Goal: Information Seeking & Learning: Learn about a topic

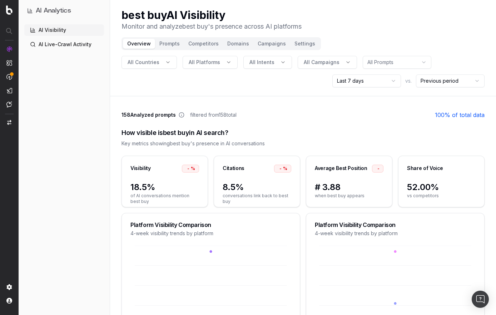
click at [85, 232] on div "AI Visibility AI Live-Crawl Activity" at bounding box center [64, 168] width 80 height 288
click at [44, 43] on link "AI Live-Crawl Activity" at bounding box center [64, 44] width 80 height 11
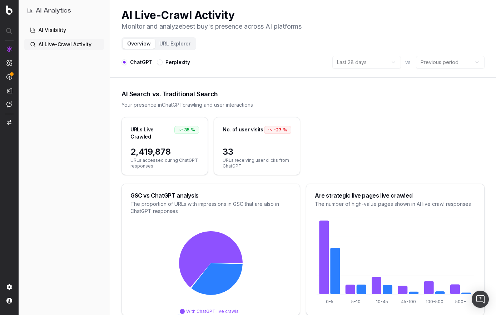
click at [62, 32] on link "AI Visibility" at bounding box center [64, 29] width 80 height 11
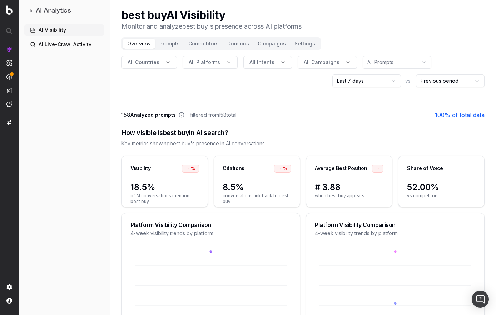
click at [396, 81] on html "AI Analytics AI Visibility AI Live-Crawl Activity best buy AI Visibility Monito…" at bounding box center [248, 157] width 496 height 315
click at [278, 64] on button "All Intents" at bounding box center [268, 62] width 49 height 13
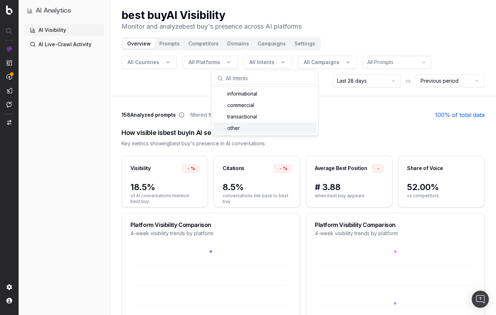
drag, startPoint x: 337, startPoint y: 123, endPoint x: 328, endPoint y: 91, distance: 33.7
click at [338, 123] on div "How visible is best buy in AI search? Key metrics showing best buy 's presence …" at bounding box center [303, 137] width 363 height 36
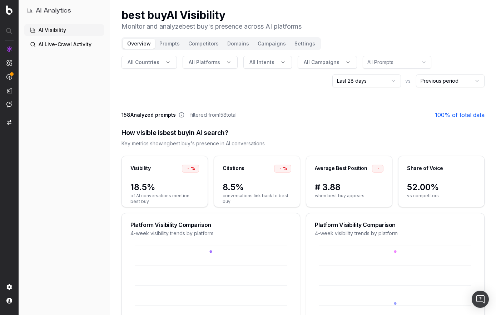
click at [322, 61] on span "All Campaigns" at bounding box center [322, 62] width 36 height 7
click at [334, 126] on div "How visible is best buy in AI search? Key metrics showing best buy 's presence …" at bounding box center [303, 137] width 363 height 36
click at [400, 61] on html "AI Analytics AI Visibility AI Live-Crawl Activity best buy AI Visibility Monito…" at bounding box center [248, 157] width 496 height 315
click at [166, 44] on button "Prompts" at bounding box center [169, 44] width 29 height 10
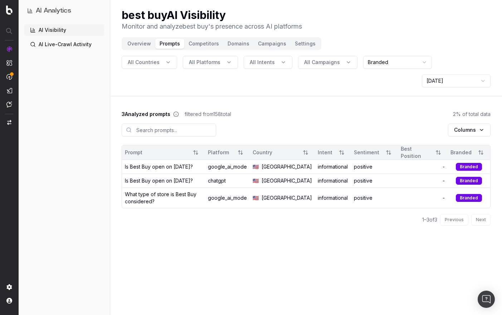
click at [400, 61] on html "AI Analytics AI Visibility AI Live-Crawl Activity best buy AI Visibility Monito…" at bounding box center [251, 157] width 502 height 315
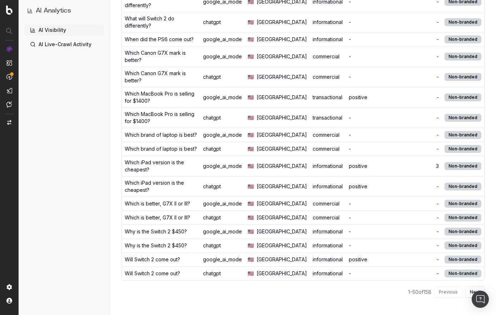
scroll to position [899, 0]
click at [470, 292] on button "Next" at bounding box center [475, 291] width 19 height 11
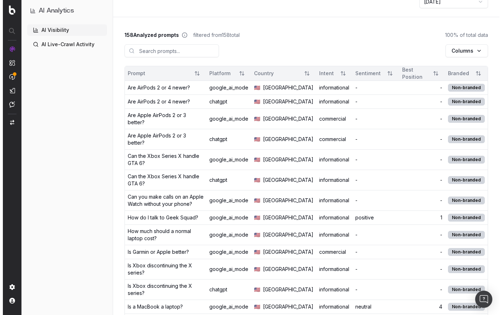
scroll to position [0, 0]
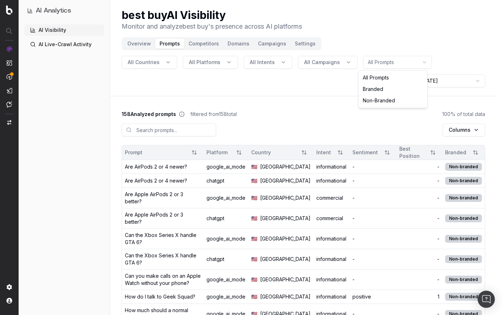
click at [370, 64] on html "AI Analytics AI Visibility AI Live-Crawl Activity best buy AI Visibility Monito…" at bounding box center [251, 157] width 502 height 315
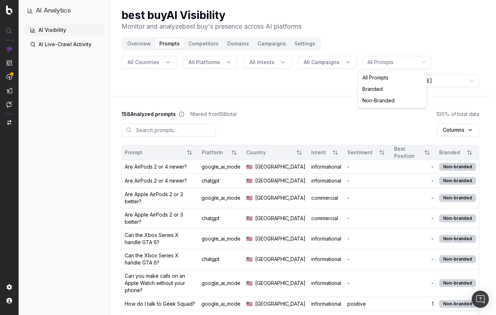
click at [302, 100] on html "AI Analytics AI Visibility AI Live-Crawl Activity best buy AI Visibility Monito…" at bounding box center [248, 157] width 496 height 315
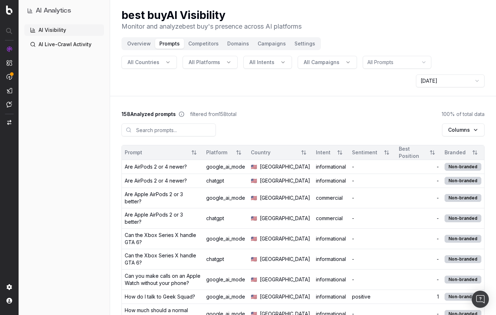
click at [195, 46] on button "Competitors" at bounding box center [203, 44] width 39 height 10
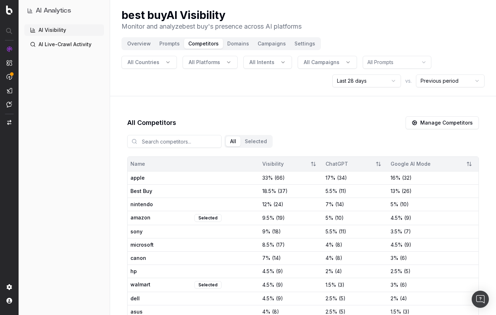
click at [169, 42] on button "Prompts" at bounding box center [169, 44] width 29 height 10
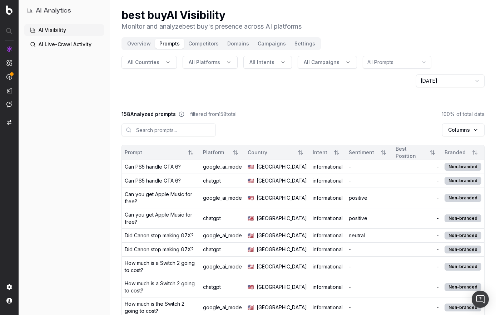
click at [394, 62] on html "AI Analytics AI Visibility AI Live-Crawl Activity best buy AI Visibility Monito…" at bounding box center [248, 157] width 496 height 315
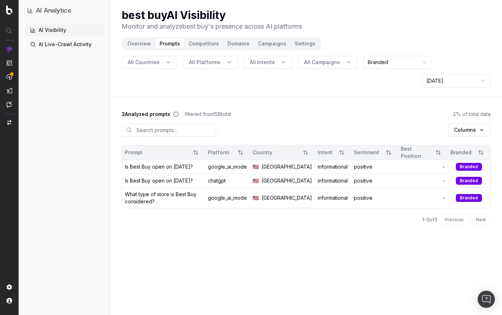
click at [269, 48] on button "Campaigns" at bounding box center [272, 44] width 37 height 10
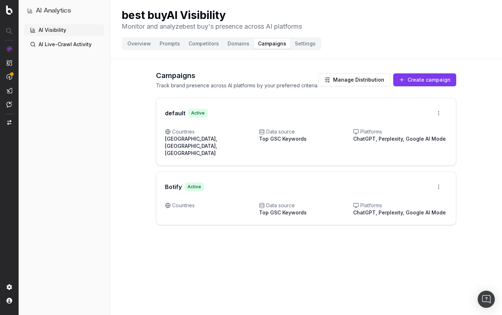
click at [275, 183] on div "Botify Active Open menu" at bounding box center [306, 186] width 282 height 13
click at [440, 182] on html "AI Analytics AI Visibility AI Live-Crawl Activity best buy AI Visibility Monito…" at bounding box center [251, 157] width 502 height 315
click at [424, 195] on div "Edit campaign" at bounding box center [418, 194] width 54 height 11
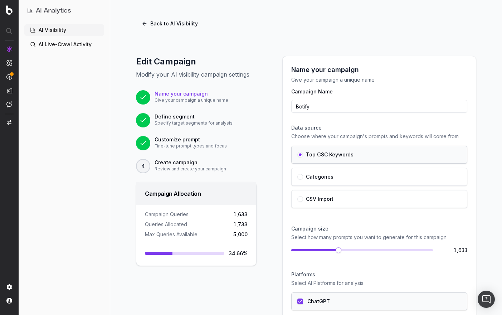
click at [143, 25] on button "Back to AI Visibility" at bounding box center [170, 23] width 68 height 13
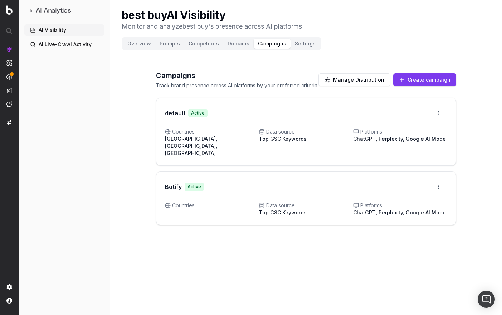
click at [292, 45] on button "Settings" at bounding box center [304, 44] width 29 height 10
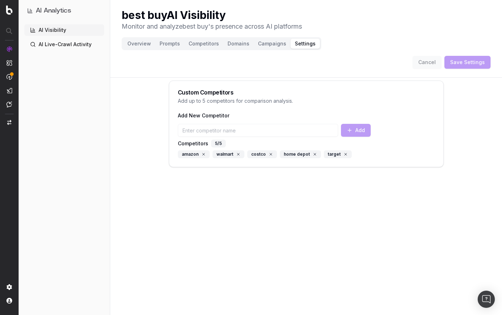
click at [133, 43] on button "Overview" at bounding box center [139, 44] width 32 height 10
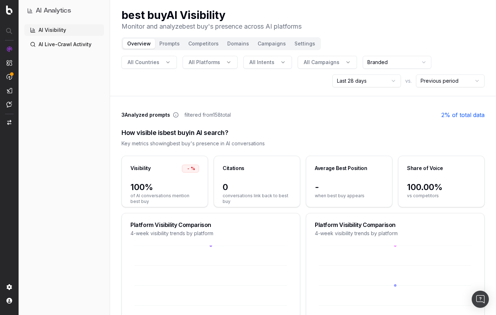
click at [386, 63] on html "AI Analytics AI Visibility AI Live-Crawl Activity best buy AI Visibility Monito…" at bounding box center [248, 157] width 496 height 315
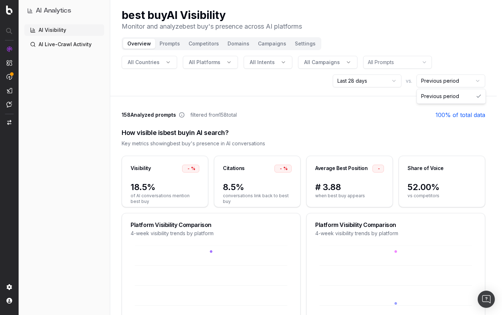
click at [452, 77] on html "AI Analytics AI Visibility AI Live-Crawl Activity best buy AI Visibility Monito…" at bounding box center [251, 157] width 502 height 315
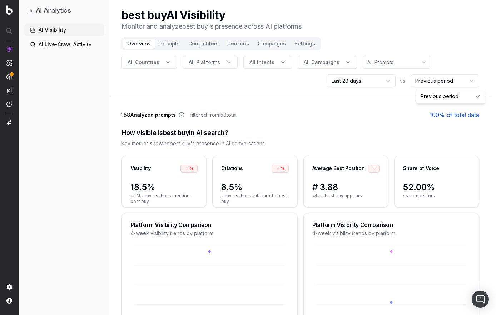
click at [364, 80] on html "AI Analytics AI Visibility AI Live-Crawl Activity best buy AI Visibility Monito…" at bounding box center [248, 157] width 496 height 315
click at [161, 64] on button "All Countries" at bounding box center [149, 62] width 55 height 13
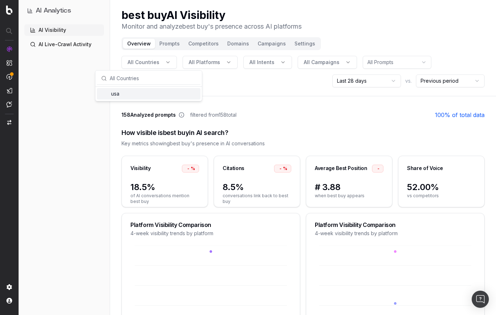
click at [113, 93] on div "usa" at bounding box center [149, 93] width 104 height 11
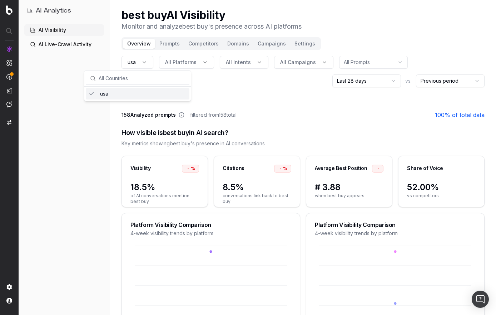
click at [235, 80] on div "usa All Platforms All Intents All Campaigns All Prompts Last 28 days vs. Previo…" at bounding box center [303, 71] width 363 height 31
drag, startPoint x: 391, startPoint y: 139, endPoint x: 406, endPoint y: 137, distance: 14.4
click at [391, 139] on div "How visible is best buy in AI search? Key metrics showing best buy 's presence …" at bounding box center [303, 137] width 363 height 36
click at [170, 44] on button "Prompts" at bounding box center [169, 44] width 29 height 10
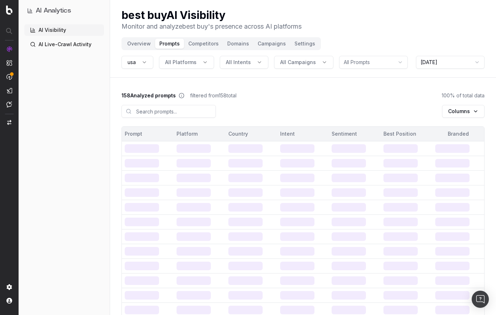
click at [379, 64] on html "AI Analytics AI Visibility AI Live-Crawl Activity best buy AI Visibility Monito…" at bounding box center [248, 157] width 496 height 315
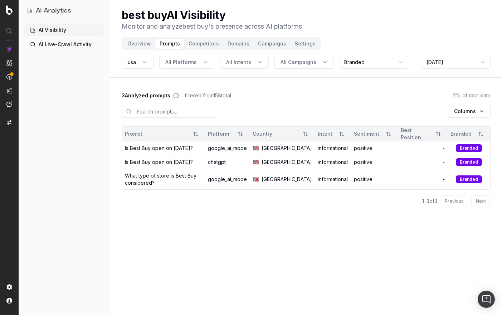
click at [375, 67] on html "AI Analytics AI Visibility AI Live-Crawl Activity best buy AI Visibility Monito…" at bounding box center [251, 157] width 502 height 315
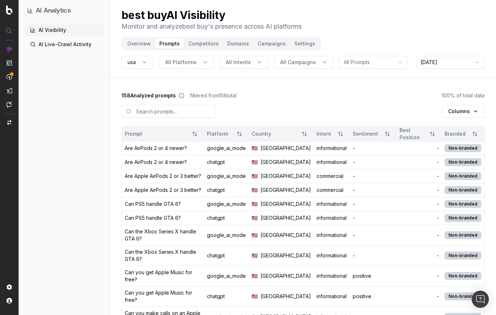
click at [130, 42] on button "Overview" at bounding box center [139, 44] width 32 height 10
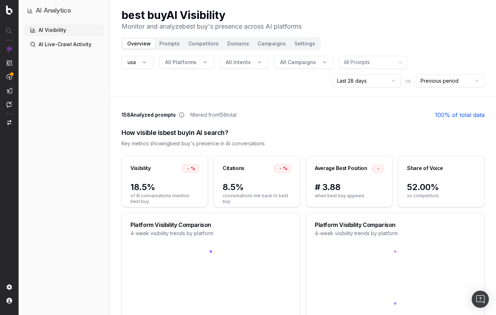
drag, startPoint x: 55, startPoint y: 44, endPoint x: 63, endPoint y: 51, distance: 10.9
click at [55, 44] on link "AI Live-Crawl Activity" at bounding box center [64, 44] width 80 height 11
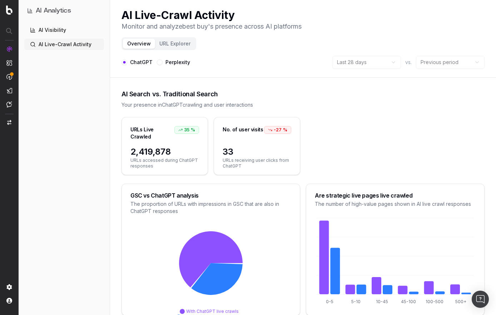
click at [174, 45] on button "URL Explorer" at bounding box center [175, 44] width 40 height 10
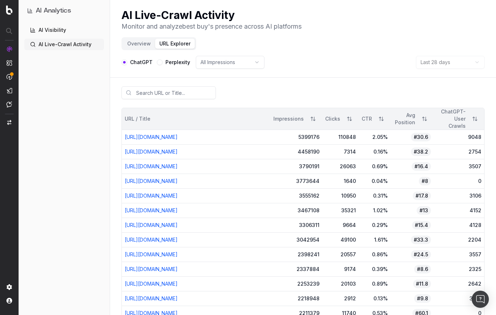
click at [271, 112] on th "URL / Title" at bounding box center [196, 119] width 149 height 22
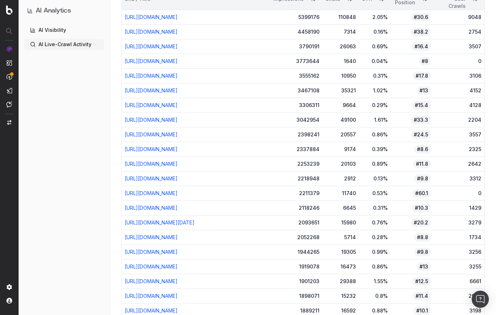
scroll to position [36, 0]
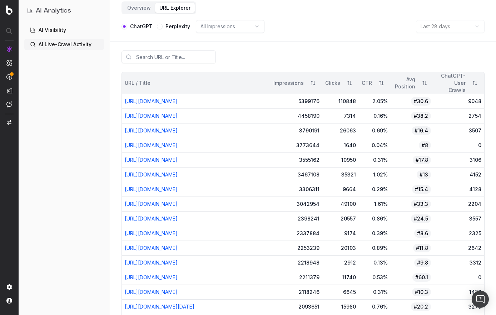
drag, startPoint x: 321, startPoint y: 103, endPoint x: 269, endPoint y: 109, distance: 53.0
click at [271, 88] on th "URL / Title" at bounding box center [196, 83] width 149 height 22
click at [268, 102] on div "https://www.bestbuy.com/" at bounding box center [196, 101] width 143 height 7
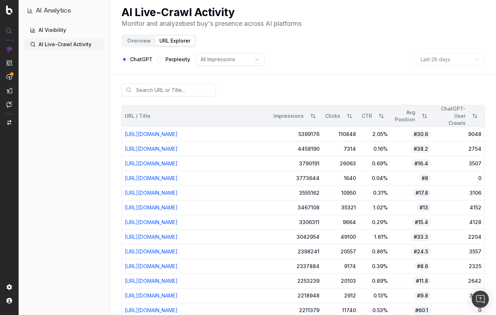
scroll to position [0, 0]
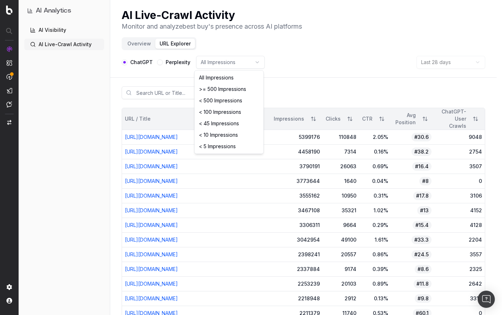
click at [240, 67] on html "AI Analytics AI Visibility AI Live-Crawl Activity AI Live-Crawl Activity Monito…" at bounding box center [251, 157] width 502 height 315
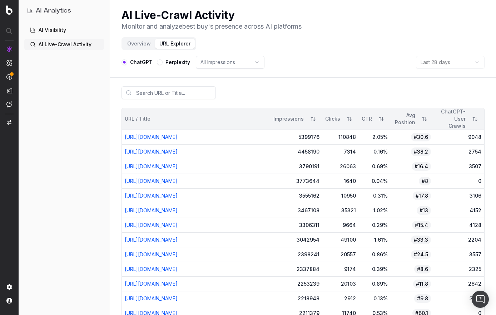
scroll to position [0, 20]
click at [298, 82] on html "AI Analytics AI Visibility AI Live-Crawl Activity AI Live-Crawl Activity Monito…" at bounding box center [248, 157] width 496 height 315
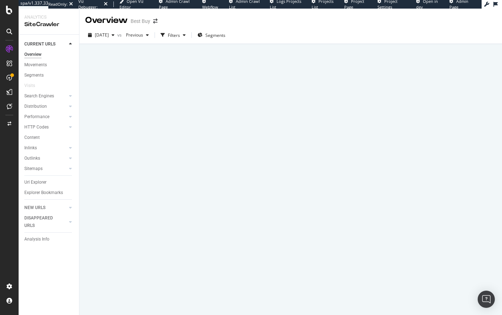
click at [33, 181] on div "Url Explorer" at bounding box center [35, 182] width 22 height 8
click at [180, 35] on div "Filters" at bounding box center [174, 35] width 12 height 6
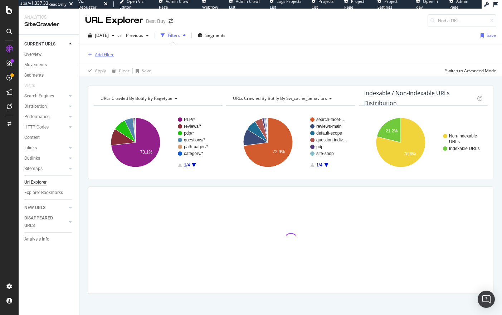
click at [95, 54] on div "Add Filter" at bounding box center [104, 54] width 19 height 6
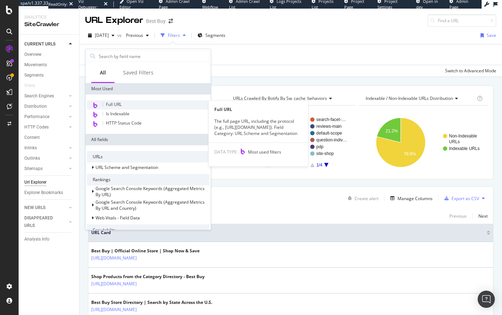
click at [116, 103] on span "Full URL" at bounding box center [114, 104] width 16 height 6
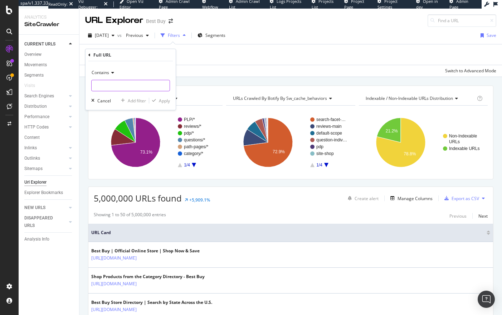
click at [133, 85] on input "text" at bounding box center [131, 85] width 78 height 11
paste input "[URL][DOMAIN_NAME]"
type input "[URL][DOMAIN_NAME]"
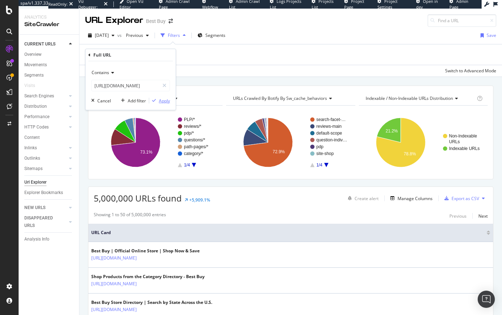
drag, startPoint x: 164, startPoint y: 102, endPoint x: 246, endPoint y: 214, distance: 138.4
click at [163, 102] on div "Apply" at bounding box center [164, 101] width 11 height 6
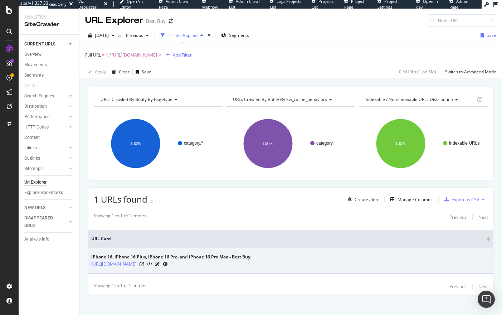
click at [137, 265] on link "[URL][DOMAIN_NAME]" at bounding box center [113, 263] width 45 height 7
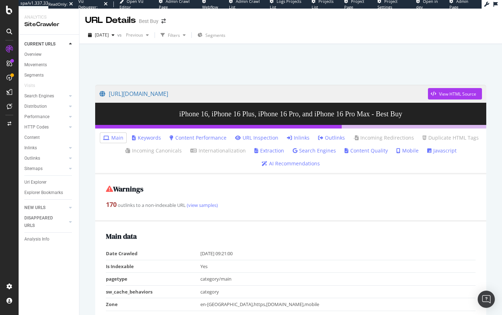
click at [150, 136] on link "Keywords" at bounding box center [146, 137] width 29 height 7
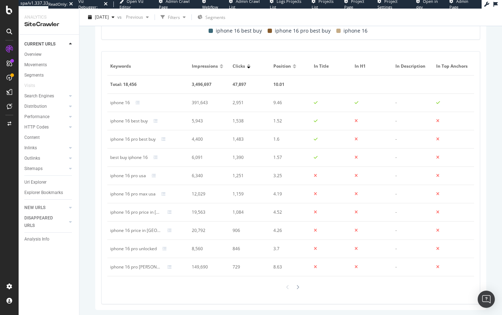
scroll to position [369, 0]
